Goal: Navigation & Orientation: Find specific page/section

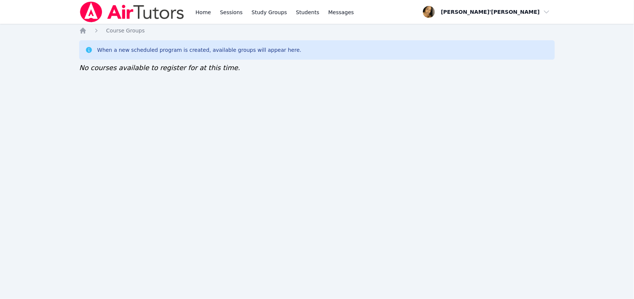
click at [44, 0] on nav "Home Sessions Study Groups Students Messages Open user menu Lee'Tayna Hostick O…" at bounding box center [317, 12] width 634 height 24
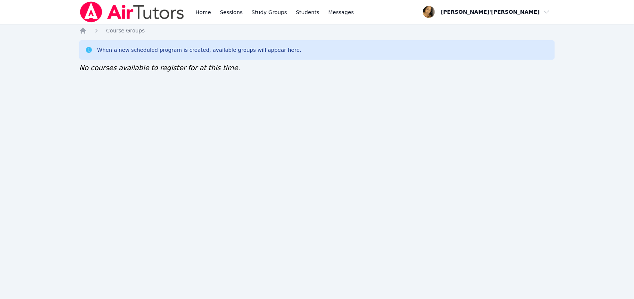
click at [44, 0] on nav "Home Sessions Study Groups Students Messages Open user menu Lee'Tayna Hostick O…" at bounding box center [317, 12] width 634 height 24
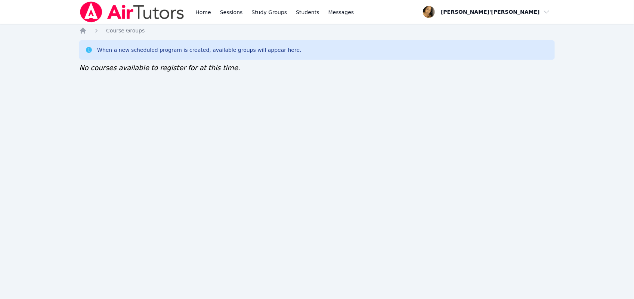
click at [44, 0] on nav "Home Sessions Study Groups Students Messages Open user menu Lee'Tayna Hostick O…" at bounding box center [317, 12] width 634 height 24
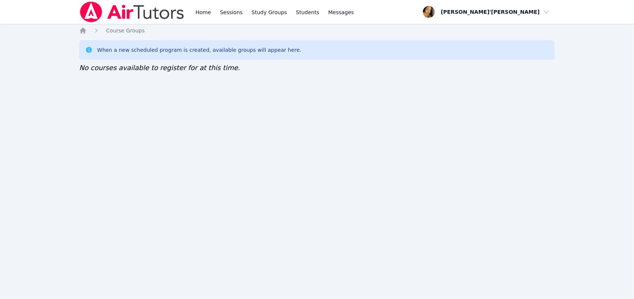
click at [44, 0] on nav "Home Sessions Study Groups Students Messages Open user menu Lee'Tayna Hostick O…" at bounding box center [317, 12] width 634 height 24
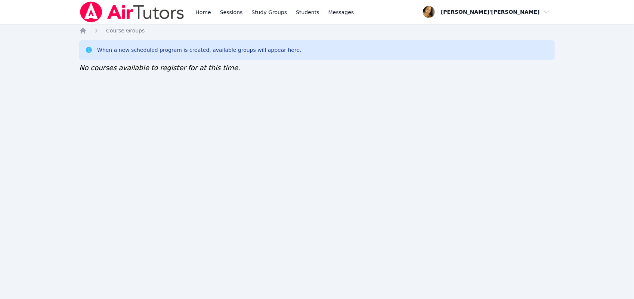
click at [44, 0] on nav "Home Sessions Study Groups Students Messages Open user menu Lee'Tayna Hostick O…" at bounding box center [317, 12] width 634 height 24
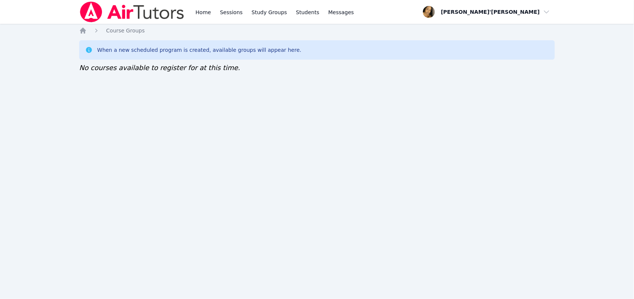
click at [44, 0] on nav "Home Sessions Study Groups Students Messages Open user menu Lee'Tayna Hostick O…" at bounding box center [317, 12] width 634 height 24
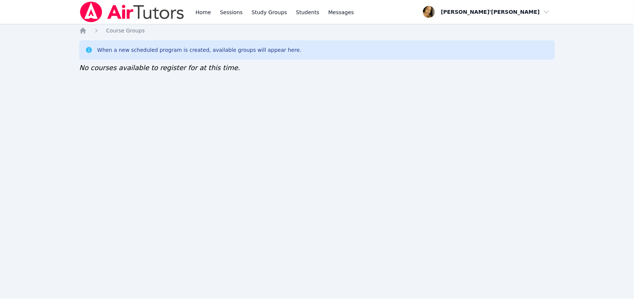
click at [44, 0] on nav "Home Sessions Study Groups Students Messages Open user menu Lee'Tayna Hostick O…" at bounding box center [317, 12] width 634 height 24
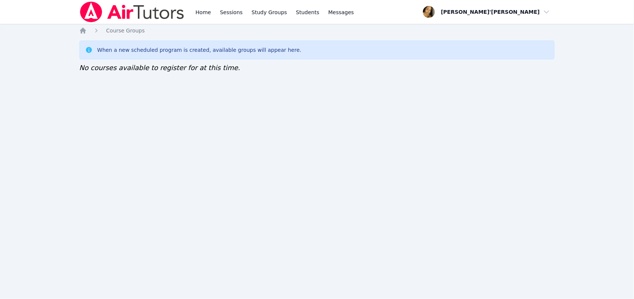
click at [44, 0] on nav "Home Sessions Study Groups Students Messages Open user menu Lee'Tayna Hostick O…" at bounding box center [317, 12] width 634 height 24
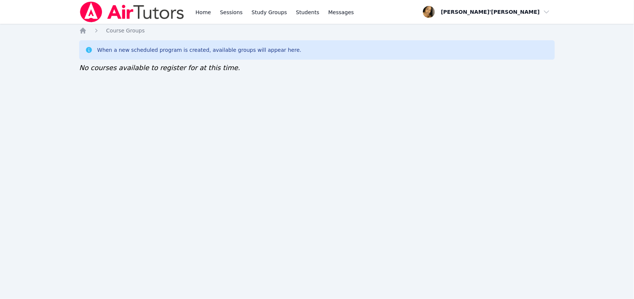
click at [44, 0] on nav "Home Sessions Study Groups Students Messages Open user menu Lee'Tayna Hostick O…" at bounding box center [317, 12] width 634 height 24
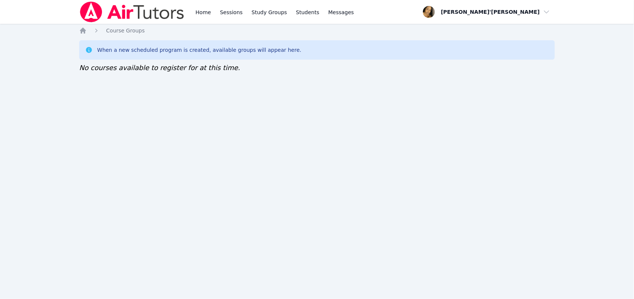
click at [44, 0] on nav "Home Sessions Study Groups Students Messages Open user menu Lee'Tayna Hostick O…" at bounding box center [317, 12] width 634 height 24
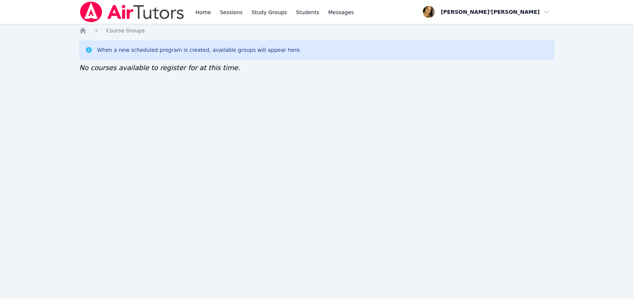
click at [44, 0] on nav "Home Sessions Study Groups Students Messages Open user menu Lee'Tayna Hostick O…" at bounding box center [317, 12] width 634 height 24
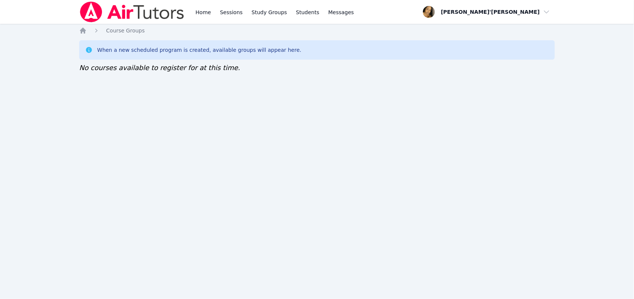
click at [44, 0] on nav "Home Sessions Study Groups Students Messages Open user menu Lee'Tayna Hostick O…" at bounding box center [317, 12] width 634 height 24
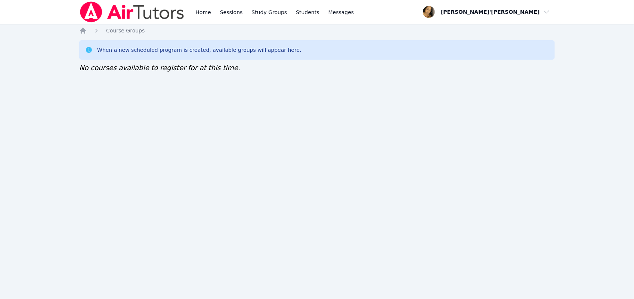
click at [44, 0] on nav "Home Sessions Study Groups Students Messages Open user menu Lee'Tayna Hostick O…" at bounding box center [317, 12] width 634 height 24
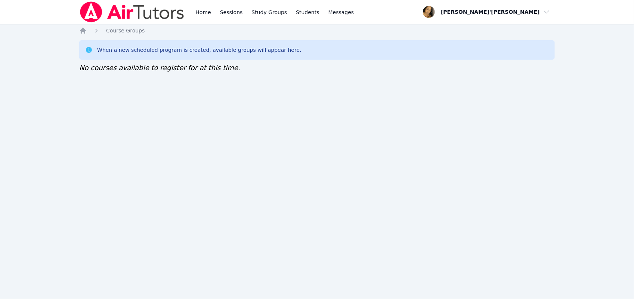
click at [44, 0] on nav "Home Sessions Study Groups Students Messages Open user menu Lee'Tayna Hostick O…" at bounding box center [317, 12] width 634 height 24
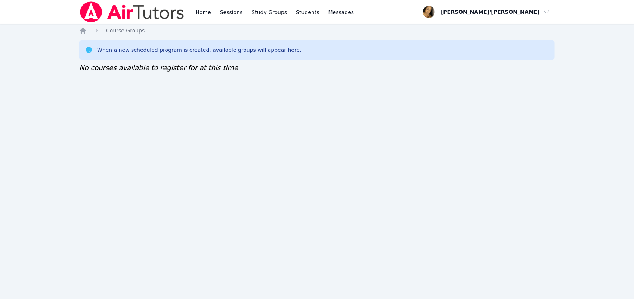
click at [44, 0] on nav "Home Sessions Study Groups Students Messages Open user menu Lee'Tayna Hostick O…" at bounding box center [317, 12] width 634 height 24
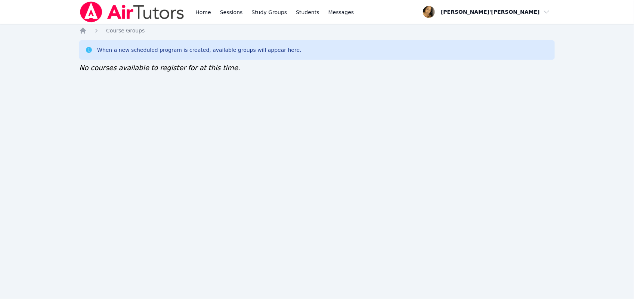
click at [44, 0] on nav "Home Sessions Study Groups Students Messages Open user menu Lee'Tayna Hostick O…" at bounding box center [317, 12] width 634 height 24
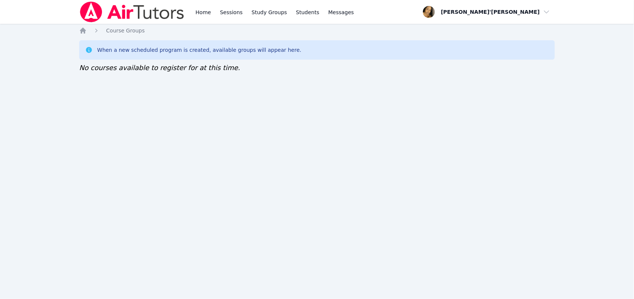
click at [44, 0] on nav "Home Sessions Study Groups Students Messages Open user menu Lee'Tayna Hostick O…" at bounding box center [317, 12] width 634 height 24
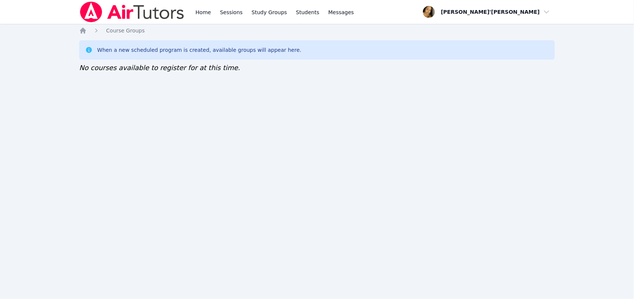
click at [44, 0] on nav "Home Sessions Study Groups Students Messages Open user menu Lee'Tayna Hostick O…" at bounding box center [317, 12] width 634 height 24
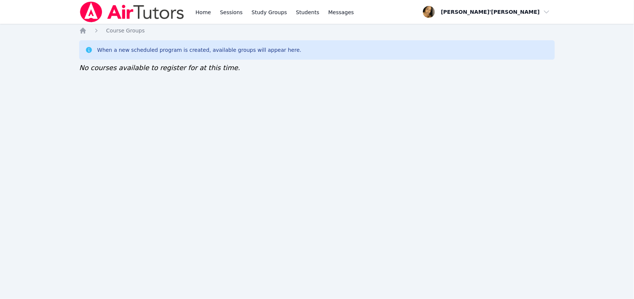
click at [44, 0] on nav "Home Sessions Study Groups Students Messages Open user menu Lee'Tayna Hostick O…" at bounding box center [317, 12] width 634 height 24
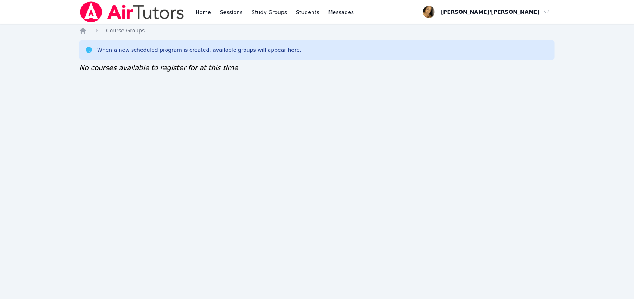
click at [44, 0] on nav "Home Sessions Study Groups Students Messages Open user menu Lee'Tayna Hostick O…" at bounding box center [317, 12] width 634 height 24
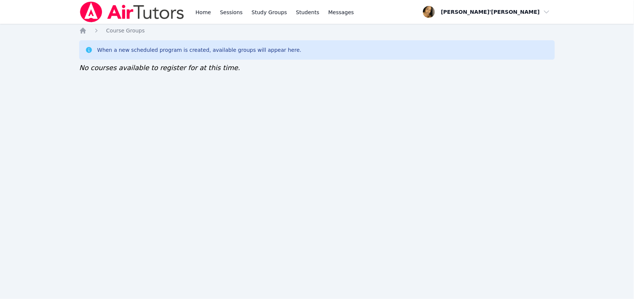
click at [44, 0] on nav "Home Sessions Study Groups Students Messages Open user menu Lee'Tayna Hostick O…" at bounding box center [317, 12] width 634 height 24
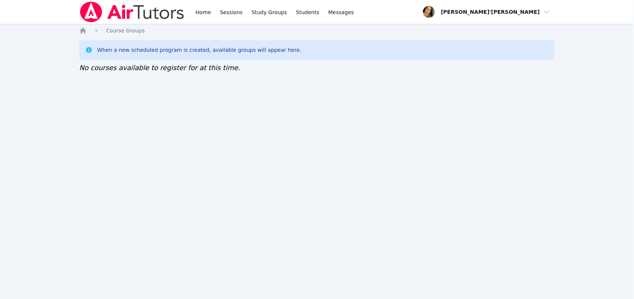
click at [44, 0] on nav "Home Sessions Study Groups Students Messages Open user menu Lee'Tayna Hostick O…" at bounding box center [317, 12] width 634 height 24
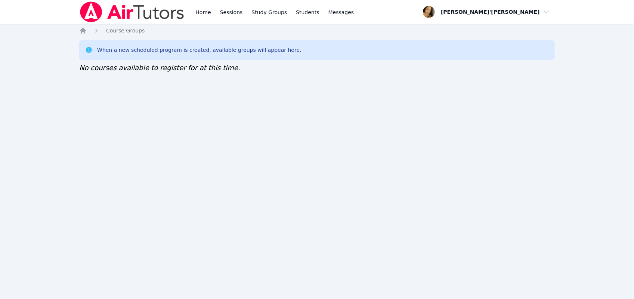
click at [44, 0] on nav "Home Sessions Study Groups Students Messages Open user menu Lee'Tayna Hostick O…" at bounding box center [317, 12] width 634 height 24
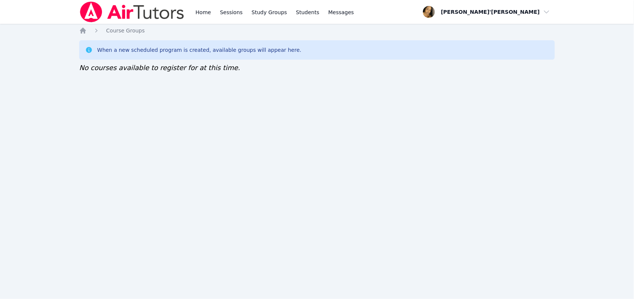
click at [44, 0] on nav "Home Sessions Study Groups Students Messages Open user menu Lee'Tayna Hostick O…" at bounding box center [317, 12] width 634 height 24
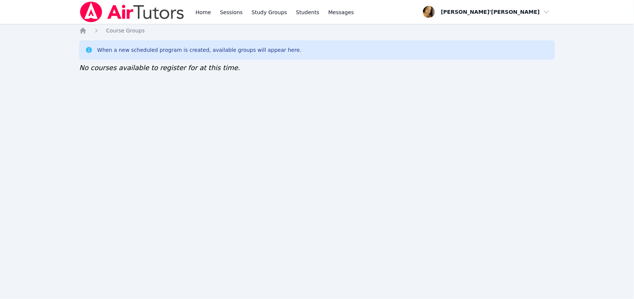
click at [44, 0] on nav "Home Sessions Study Groups Students Messages Open user menu Lee'Tayna Hostick O…" at bounding box center [317, 12] width 634 height 24
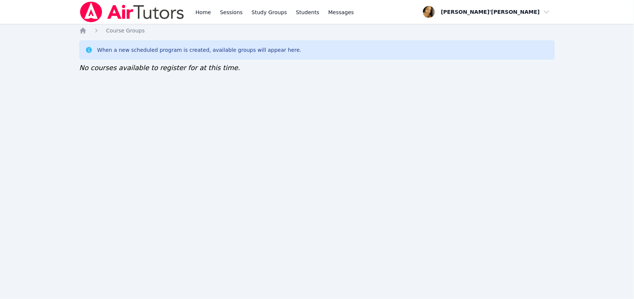
click at [44, 0] on nav "Home Sessions Study Groups Students Messages Open user menu Lee'Tayna Hostick O…" at bounding box center [317, 12] width 634 height 24
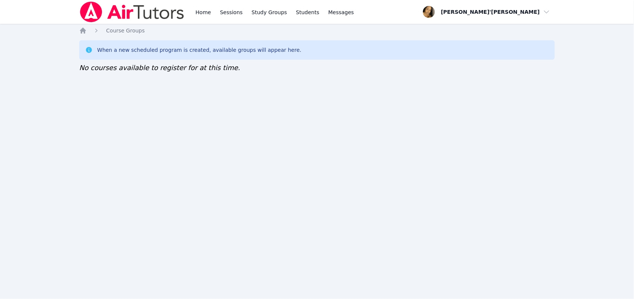
click at [44, 0] on nav "Home Sessions Study Groups Students Messages Open user menu Lee'Tayna Hostick O…" at bounding box center [317, 12] width 634 height 24
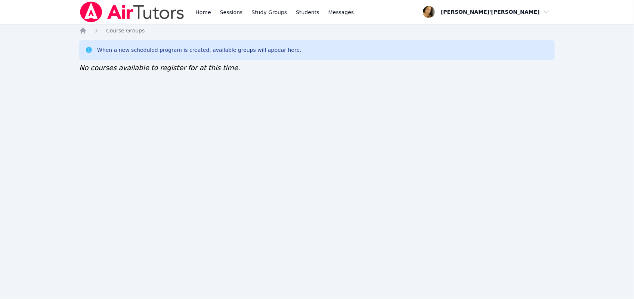
click at [44, 0] on nav "Home Sessions Study Groups Students Messages Open user menu Lee'Tayna Hostick O…" at bounding box center [317, 12] width 634 height 24
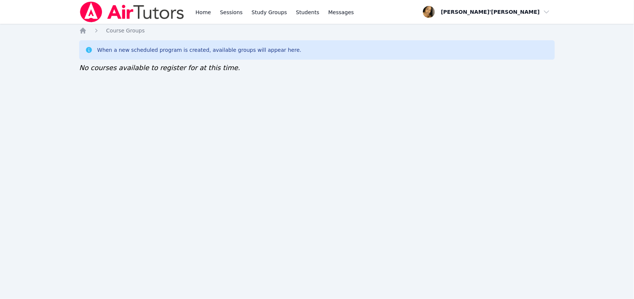
click at [44, 0] on nav "Home Sessions Study Groups Students Messages Open user menu Lee'Tayna Hostick O…" at bounding box center [317, 12] width 634 height 24
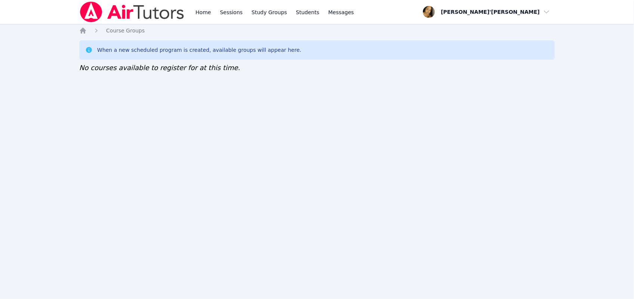
click at [44, 0] on nav "Home Sessions Study Groups Students Messages Open user menu Lee'Tayna Hostick O…" at bounding box center [317, 12] width 634 height 24
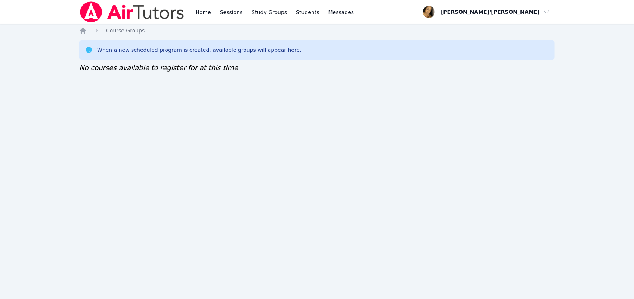
click at [44, 0] on nav "Home Sessions Study Groups Students Messages Open user menu Lee'Tayna Hostick O…" at bounding box center [317, 12] width 634 height 24
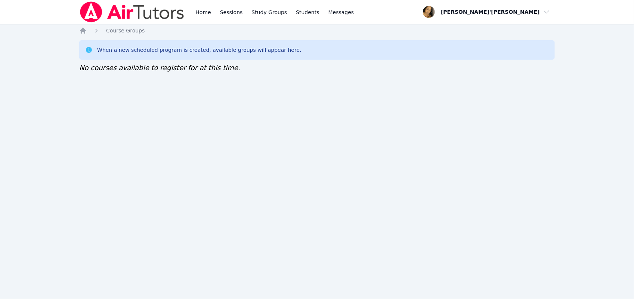
click at [44, 0] on nav "Home Sessions Study Groups Students Messages Open user menu Lee'Tayna Hostick O…" at bounding box center [317, 12] width 634 height 24
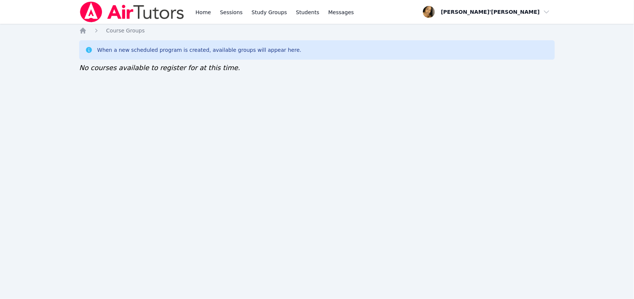
click at [44, 0] on nav "Home Sessions Study Groups Students Messages Open user menu Lee'Tayna Hostick O…" at bounding box center [317, 12] width 634 height 24
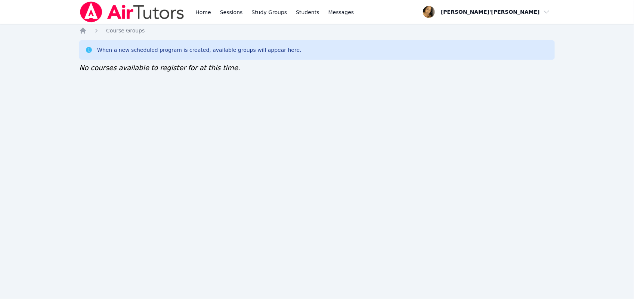
click at [44, 0] on nav "Home Sessions Study Groups Students Messages Open user menu Lee'Tayna Hostick O…" at bounding box center [317, 12] width 634 height 24
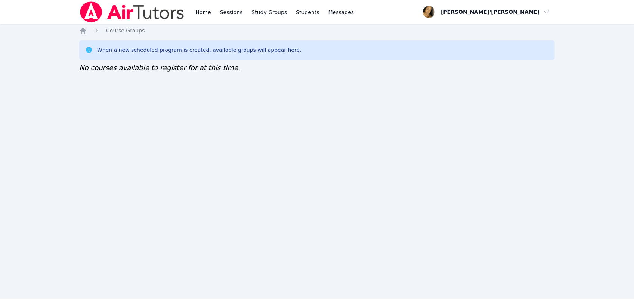
click at [44, 0] on nav "Home Sessions Study Groups Students Messages Open user menu Lee'Tayna Hostick O…" at bounding box center [317, 12] width 634 height 24
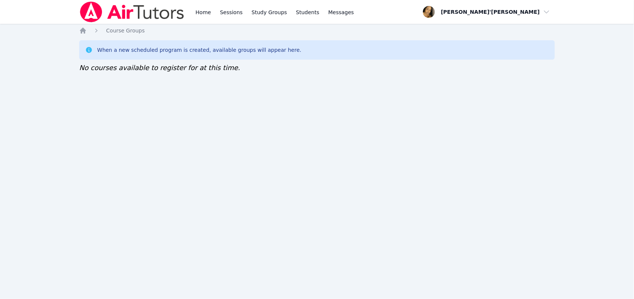
click at [44, 0] on nav "Home Sessions Study Groups Students Messages Open user menu Lee'Tayna Hostick O…" at bounding box center [317, 12] width 634 height 24
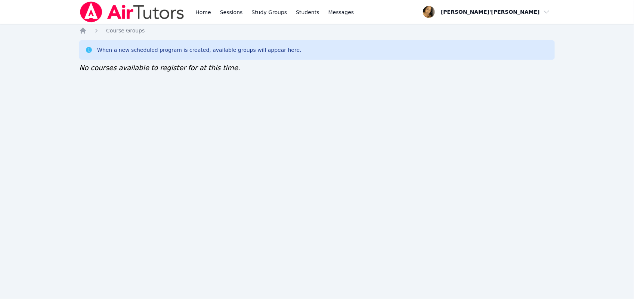
click at [44, 0] on nav "Home Sessions Study Groups Students Messages Open user menu Lee'Tayna Hostick O…" at bounding box center [317, 12] width 634 height 24
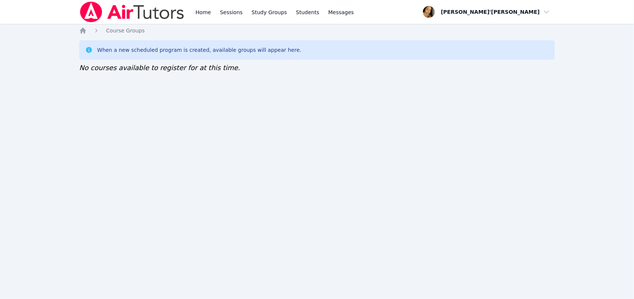
click at [44, 0] on nav "Home Sessions Study Groups Students Messages Open user menu Lee'Tayna Hostick O…" at bounding box center [317, 12] width 634 height 24
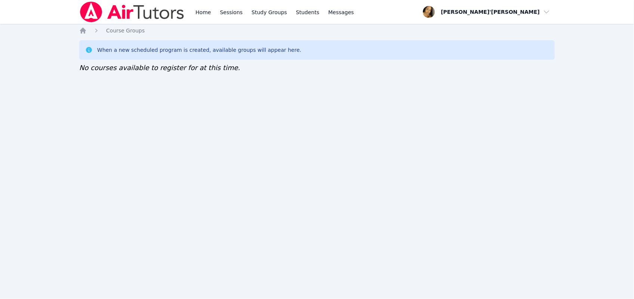
click at [44, 0] on nav "Home Sessions Study Groups Students Messages Open user menu Lee'Tayna Hostick O…" at bounding box center [317, 12] width 634 height 24
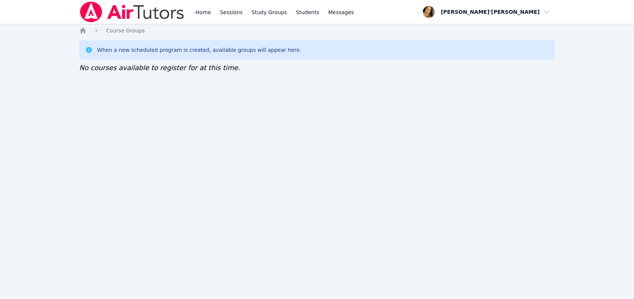
click at [44, 0] on nav "Home Sessions Study Groups Students Messages Open user menu Lee'Tayna Hostick O…" at bounding box center [317, 12] width 634 height 24
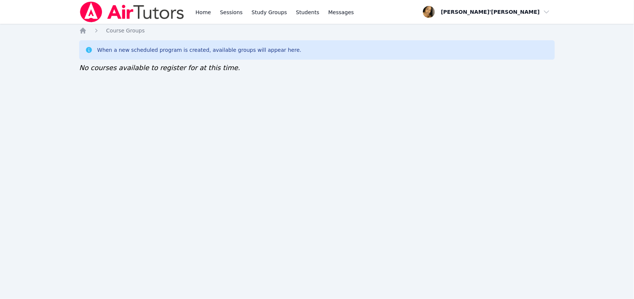
click at [44, 0] on nav "Home Sessions Study Groups Students Messages Open user menu Lee'Tayna Hostick O…" at bounding box center [317, 12] width 634 height 24
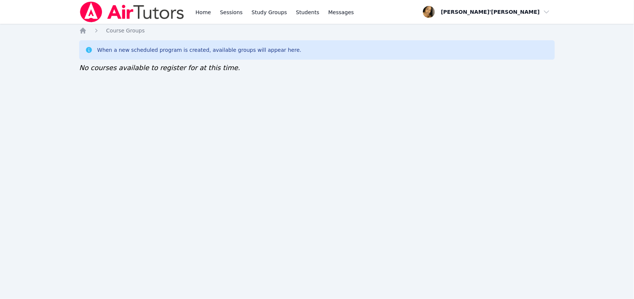
click at [44, 0] on nav "Home Sessions Study Groups Students Messages Open user menu Lee'Tayna Hostick O…" at bounding box center [317, 12] width 634 height 24
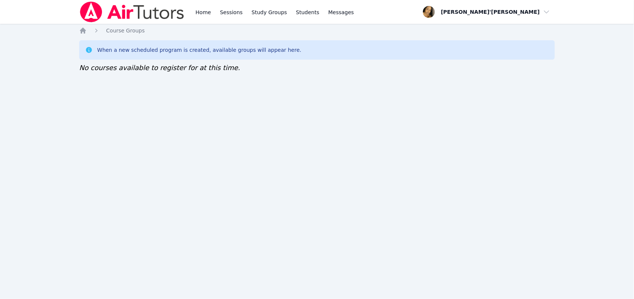
click at [44, 0] on nav "Home Sessions Study Groups Students Messages Open user menu Lee'Tayna Hostick O…" at bounding box center [317, 12] width 634 height 24
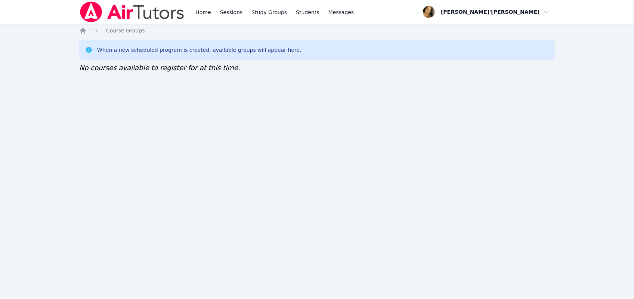
click at [44, 0] on nav "Home Sessions Study Groups Students Messages Open user menu Lee'Tayna Hostick O…" at bounding box center [317, 12] width 634 height 24
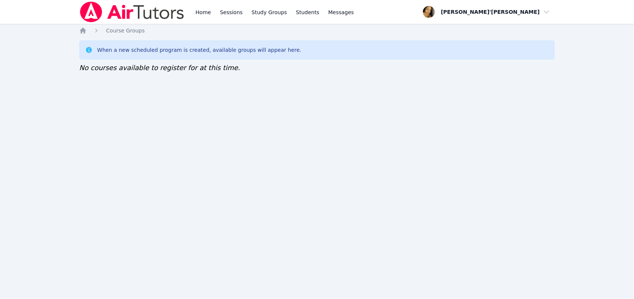
click at [44, 0] on nav "Home Sessions Study Groups Students Messages Open user menu Lee'Tayna Hostick O…" at bounding box center [317, 12] width 634 height 24
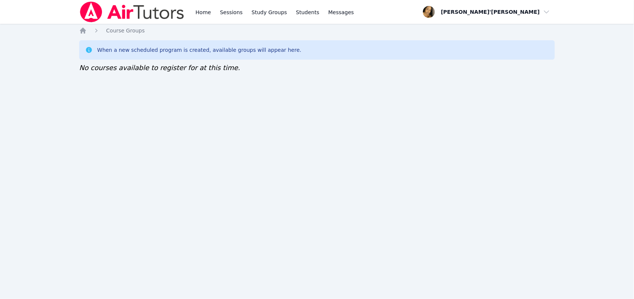
click at [44, 0] on nav "Home Sessions Study Groups Students Messages Open user menu Lee'Tayna Hostick O…" at bounding box center [317, 12] width 634 height 24
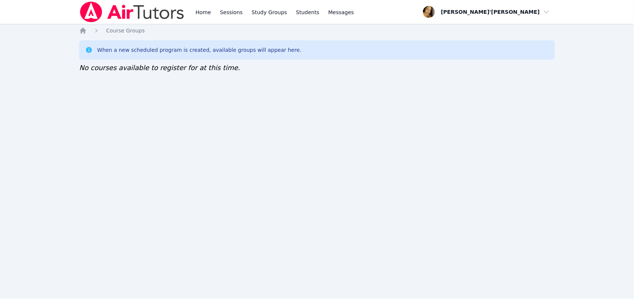
click at [44, 0] on nav "Home Sessions Study Groups Students Messages Open user menu Lee'Tayna Hostick O…" at bounding box center [317, 12] width 634 height 24
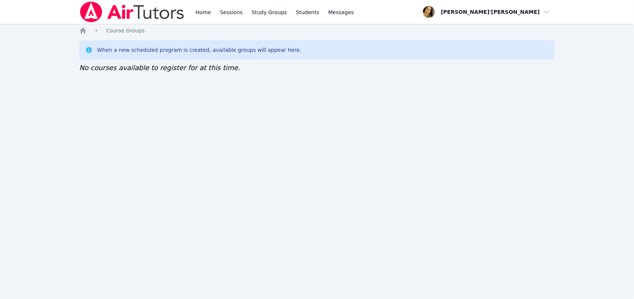
click at [44, 0] on nav "Home Sessions Study Groups Students Messages Open user menu Lee'Tayna Hostick O…" at bounding box center [317, 12] width 634 height 24
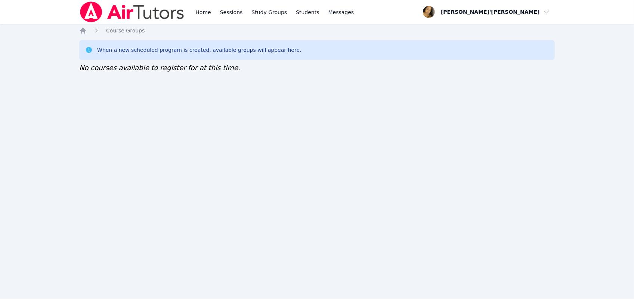
click at [44, 0] on nav "Home Sessions Study Groups Students Messages Open user menu Lee'Tayna Hostick O…" at bounding box center [317, 12] width 634 height 24
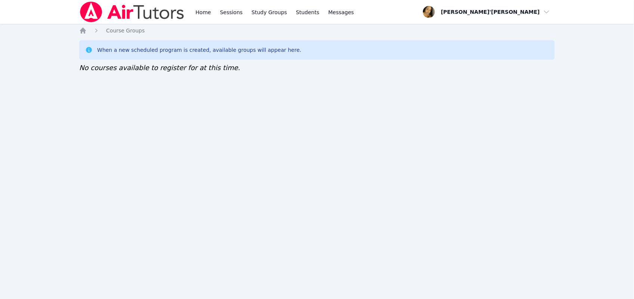
click at [44, 0] on nav "Home Sessions Study Groups Students Messages Open user menu Lee'Tayna Hostick O…" at bounding box center [317, 12] width 634 height 24
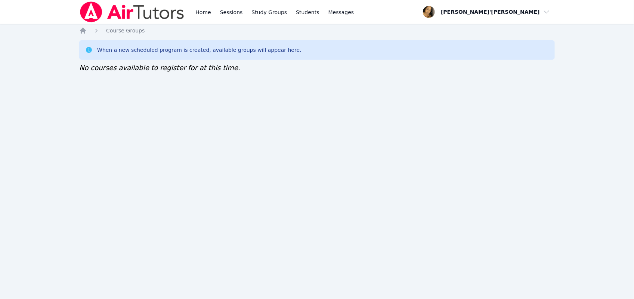
click at [44, 0] on nav "Home Sessions Study Groups Students Messages Open user menu Lee'Tayna Hostick O…" at bounding box center [317, 12] width 634 height 24
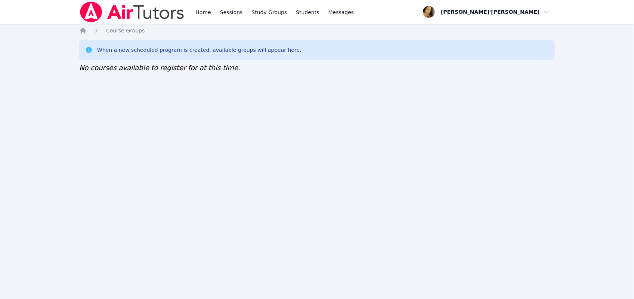
click at [44, 0] on nav "Home Sessions Study Groups Students Messages Open user menu Lee'Tayna Hostick O…" at bounding box center [317, 12] width 634 height 24
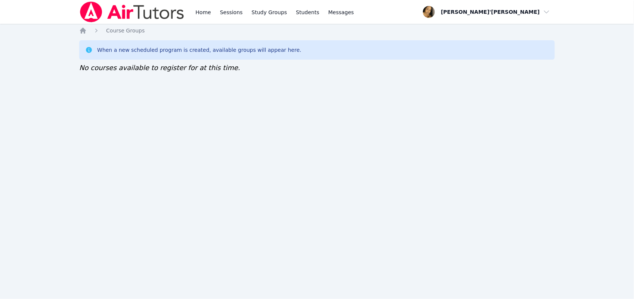
click at [44, 0] on nav "Home Sessions Study Groups Students Messages Open user menu Lee'Tayna Hostick O…" at bounding box center [317, 12] width 634 height 24
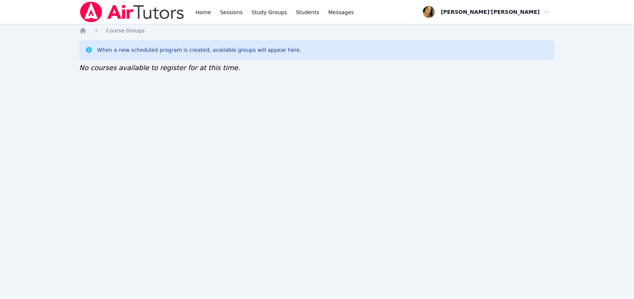
click at [44, 0] on nav "Home Sessions Study Groups Students Messages Open user menu Lee'Tayna Hostick O…" at bounding box center [317, 12] width 634 height 24
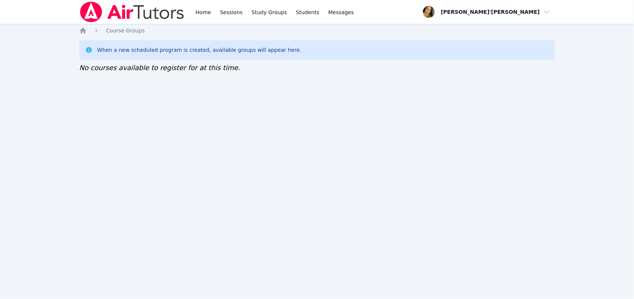
click at [44, 0] on nav "Home Sessions Study Groups Students Messages Open user menu Lee'Tayna Hostick O…" at bounding box center [317, 12] width 634 height 24
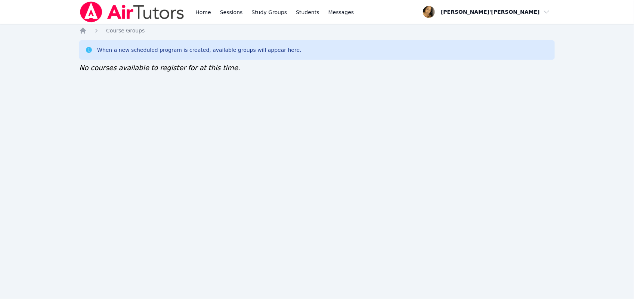
click at [44, 0] on nav "Home Sessions Study Groups Students Messages Open user menu Lee'Tayna Hostick O…" at bounding box center [317, 12] width 634 height 24
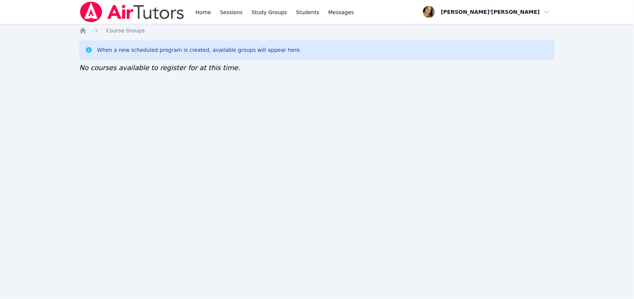
click at [44, 0] on nav "Home Sessions Study Groups Students Messages Open user menu Lee'Tayna Hostick O…" at bounding box center [317, 12] width 634 height 24
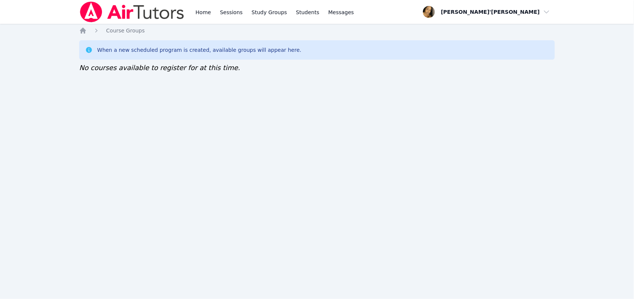
click at [44, 0] on nav "Home Sessions Study Groups Students Messages Open user menu Lee'Tayna Hostick O…" at bounding box center [317, 12] width 634 height 24
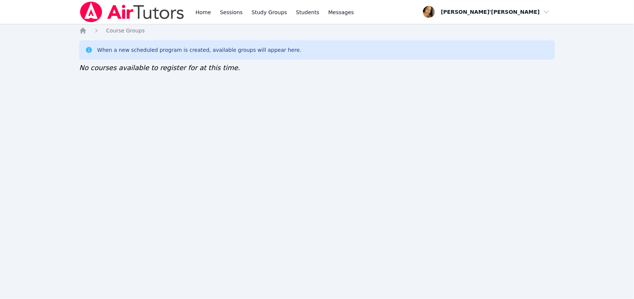
click at [44, 0] on nav "Home Sessions Study Groups Students Messages Open user menu Lee'Tayna Hostick O…" at bounding box center [317, 12] width 634 height 24
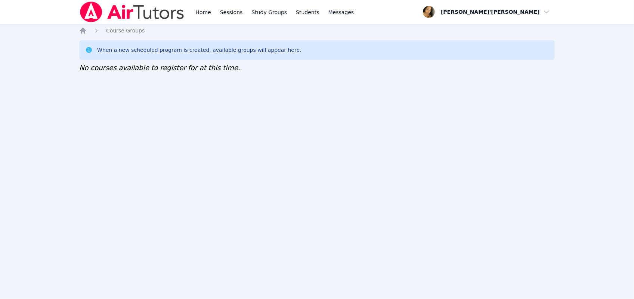
click at [44, 0] on nav "Home Sessions Study Groups Students Messages Open user menu Lee'Tayna Hostick O…" at bounding box center [317, 12] width 634 height 24
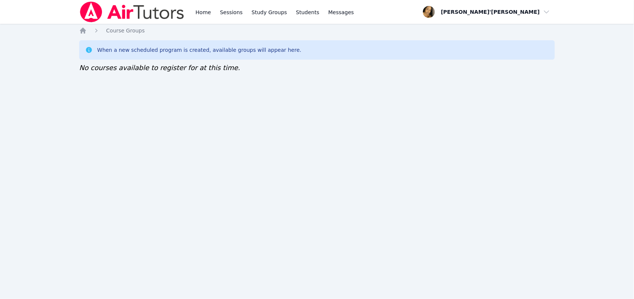
click at [44, 0] on nav "Home Sessions Study Groups Students Messages Open user menu Lee'Tayna Hostick O…" at bounding box center [317, 12] width 634 height 24
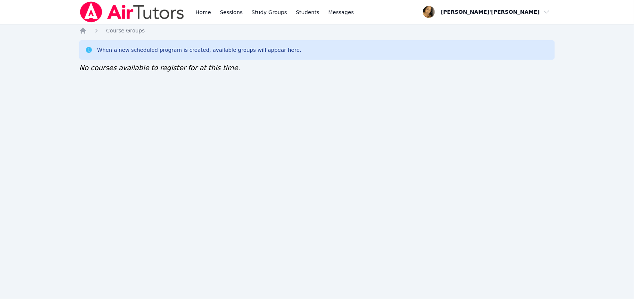
click at [44, 0] on nav "Home Sessions Study Groups Students Messages Open user menu Lee'Tayna Hostick O…" at bounding box center [317, 12] width 634 height 24
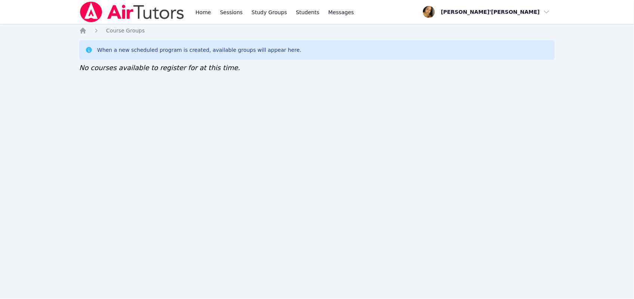
click at [44, 0] on nav "Home Sessions Study Groups Students Messages Open user menu Lee'Tayna Hostick O…" at bounding box center [317, 12] width 634 height 24
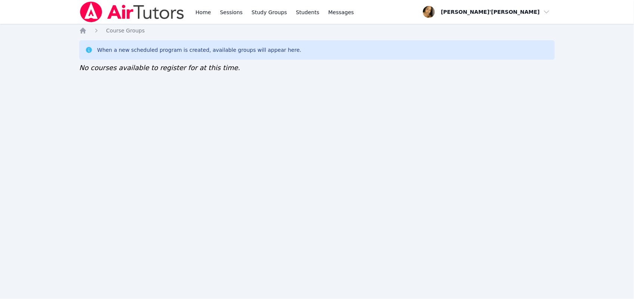
click at [44, 0] on nav "Home Sessions Study Groups Students Messages Open user menu Lee'Tayna Hostick O…" at bounding box center [317, 12] width 634 height 24
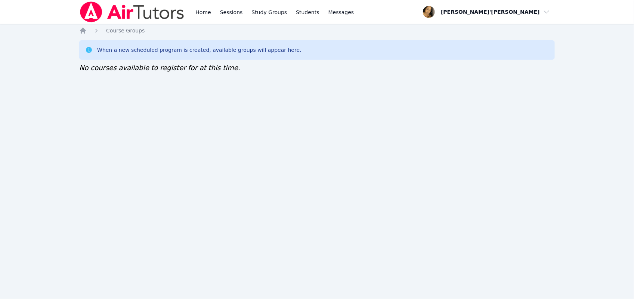
click at [44, 0] on nav "Home Sessions Study Groups Students Messages Open user menu Lee'Tayna Hostick O…" at bounding box center [317, 12] width 634 height 24
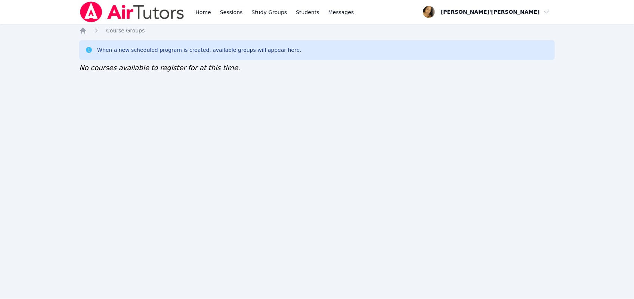
click at [44, 0] on nav "Home Sessions Study Groups Students Messages Open user menu Lee'Tayna Hostick O…" at bounding box center [317, 12] width 634 height 24
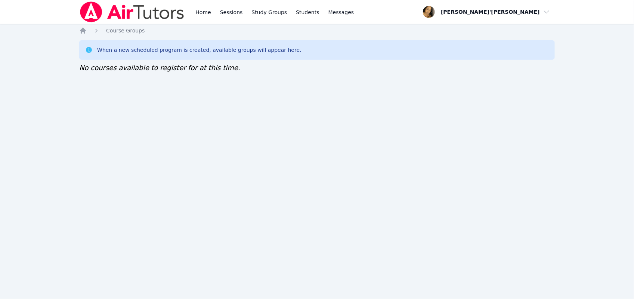
click at [44, 0] on nav "Home Sessions Study Groups Students Messages Open user menu Lee'Tayna Hostick O…" at bounding box center [317, 12] width 634 height 24
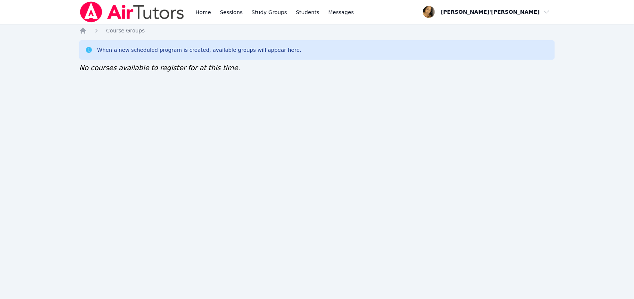
click at [44, 0] on nav "Home Sessions Study Groups Students Messages Open user menu Lee'Tayna Hostick O…" at bounding box center [317, 12] width 634 height 24
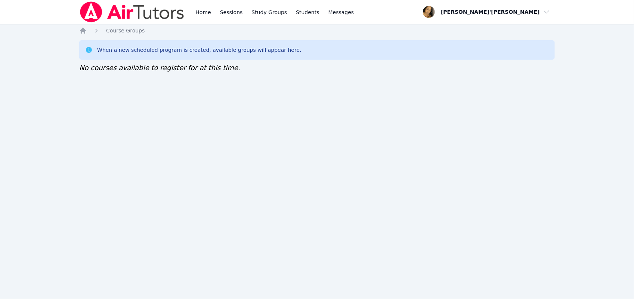
click at [44, 0] on nav "Home Sessions Study Groups Students Messages Open user menu Lee'Tayna Hostick O…" at bounding box center [317, 12] width 634 height 24
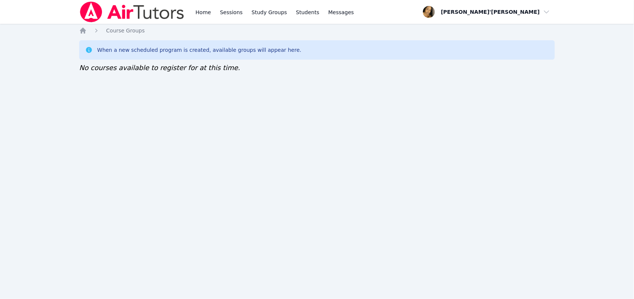
click at [44, 0] on nav "Home Sessions Study Groups Students Messages Open user menu Lee'Tayna Hostick O…" at bounding box center [317, 12] width 634 height 24
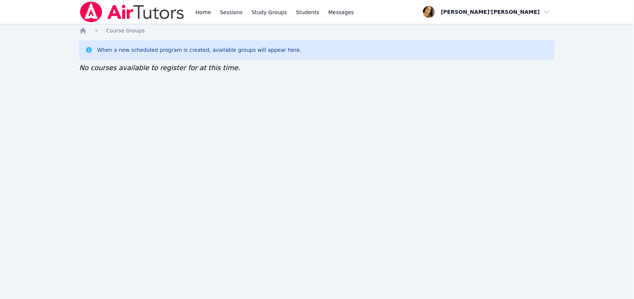
click at [44, 0] on nav "Home Sessions Study Groups Students Messages Open user menu Lee'Tayna Hostick O…" at bounding box center [317, 12] width 634 height 24
